Goal: Task Accomplishment & Management: Use online tool/utility

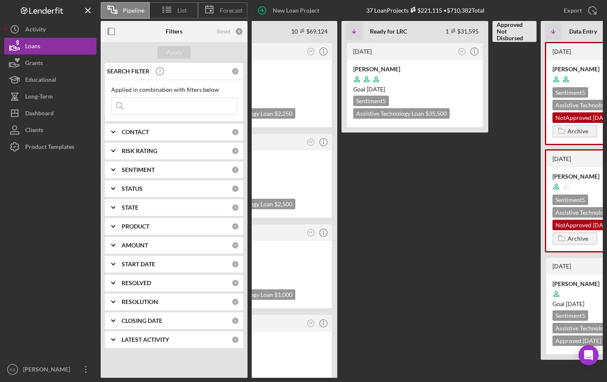
scroll to position [0, 301]
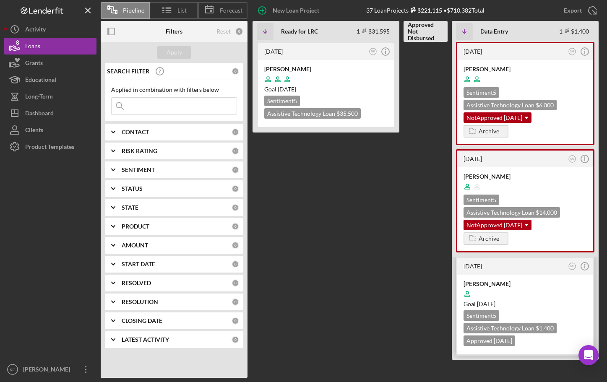
click at [562, 289] on div at bounding box center [525, 294] width 123 height 16
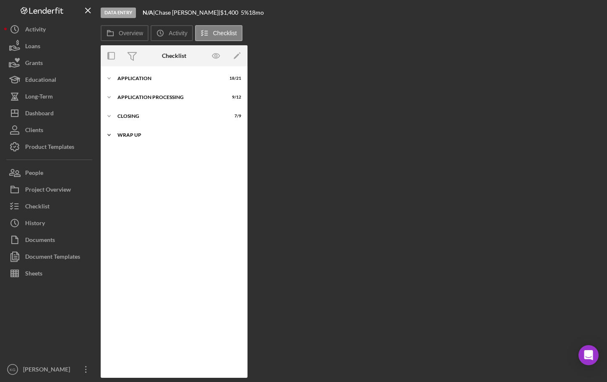
click at [131, 133] on div "Wrap up" at bounding box center [178, 135] width 120 height 5
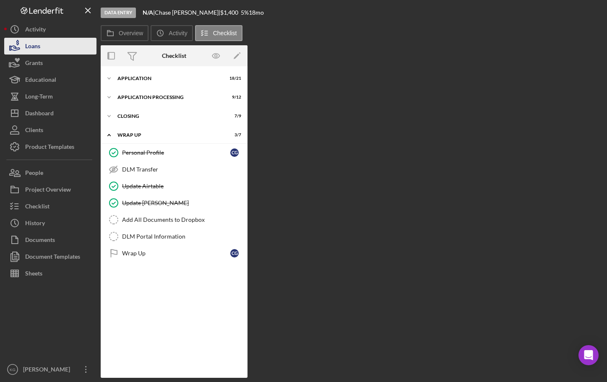
click at [31, 45] on div "Loans" at bounding box center [32, 47] width 15 height 19
